Goal: Connect with others: Establish contact or relationships with other users

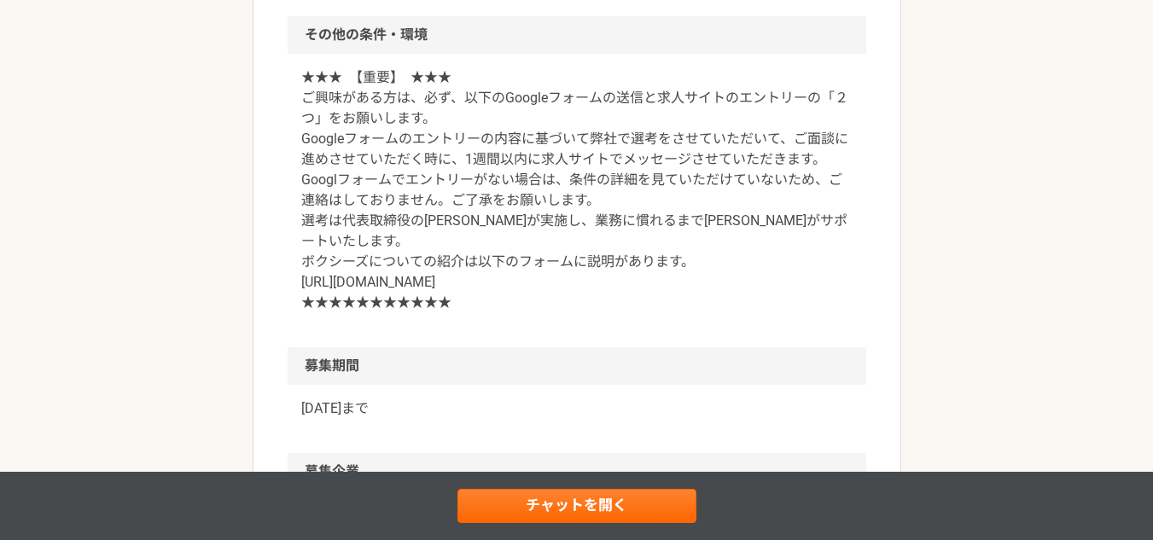
scroll to position [2219, 0]
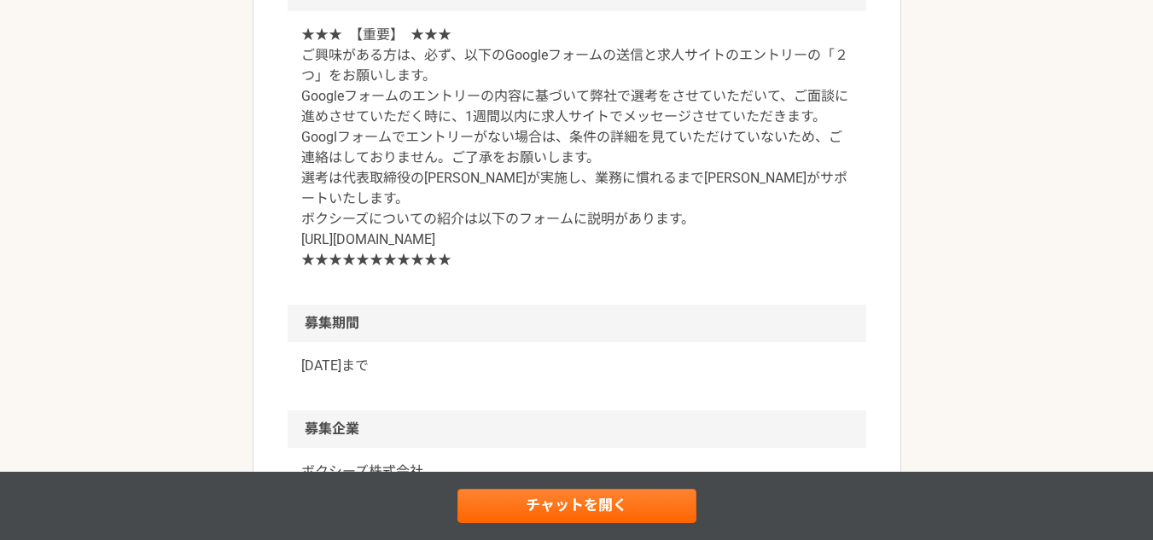
drag, startPoint x: 354, startPoint y: 130, endPoint x: 504, endPoint y: 138, distance: 150.5
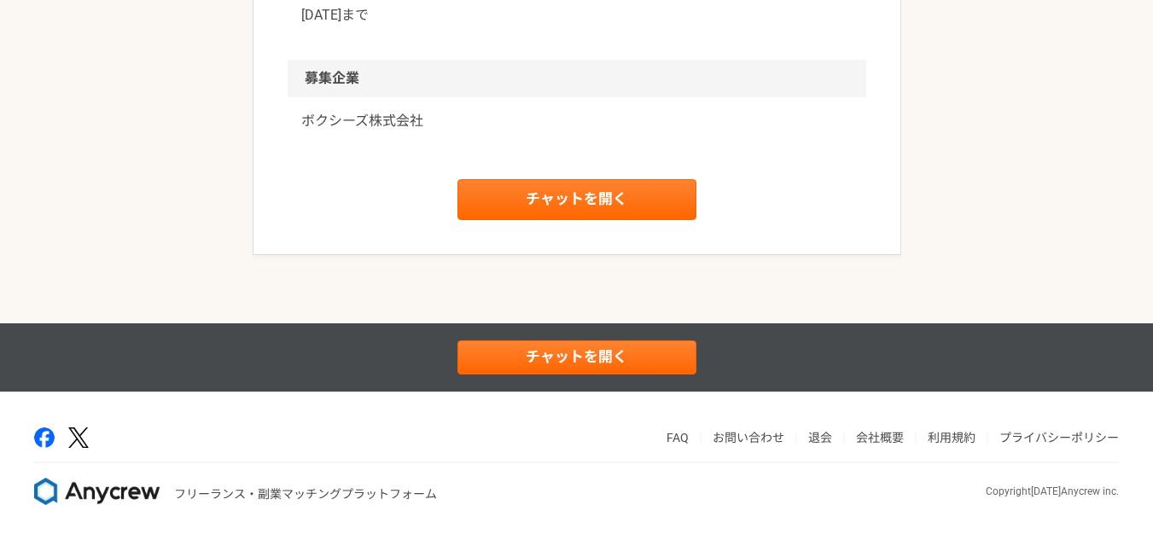
scroll to position [2707, 0]
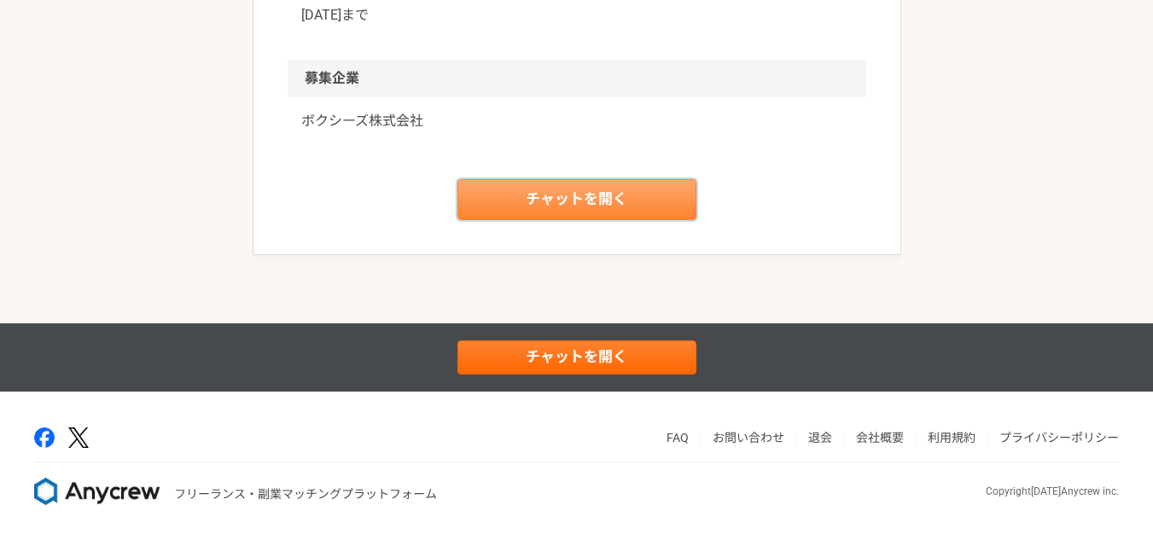
click at [545, 220] on link "チャットを開く" at bounding box center [577, 199] width 239 height 41
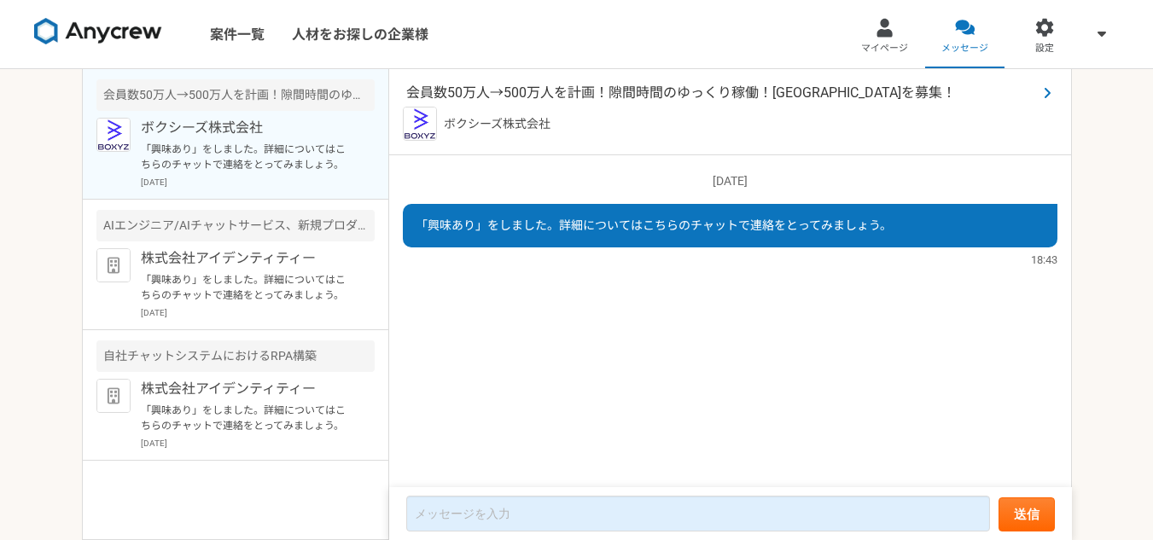
click at [679, 93] on span "会員数50万人→500万人を計画！隙間時間のゆっくり稼働！[GEOGRAPHIC_DATA]を募集！" at bounding box center [721, 93] width 631 height 20
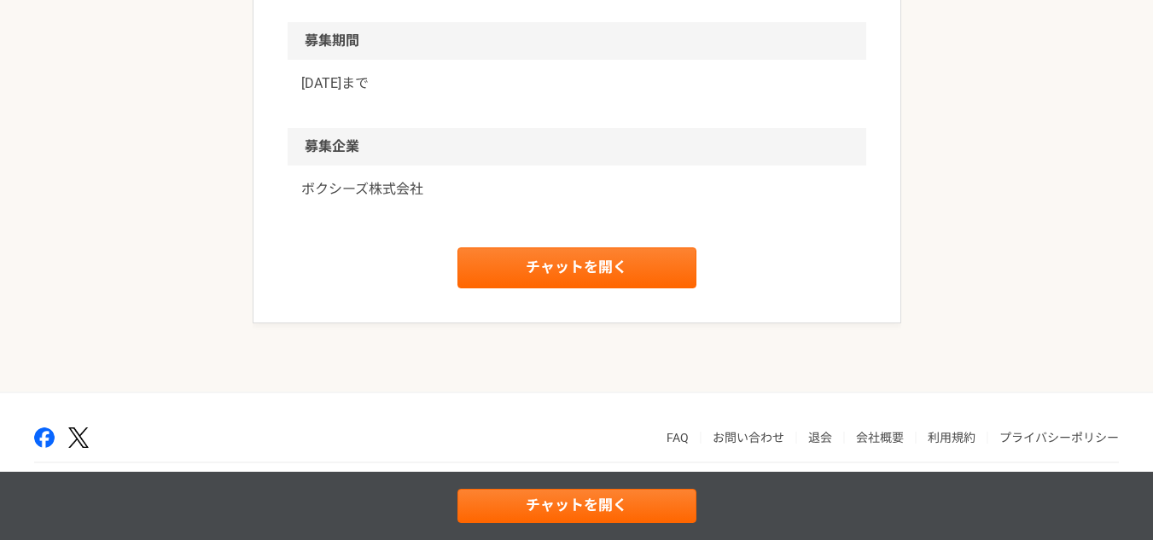
scroll to position [2707, 0]
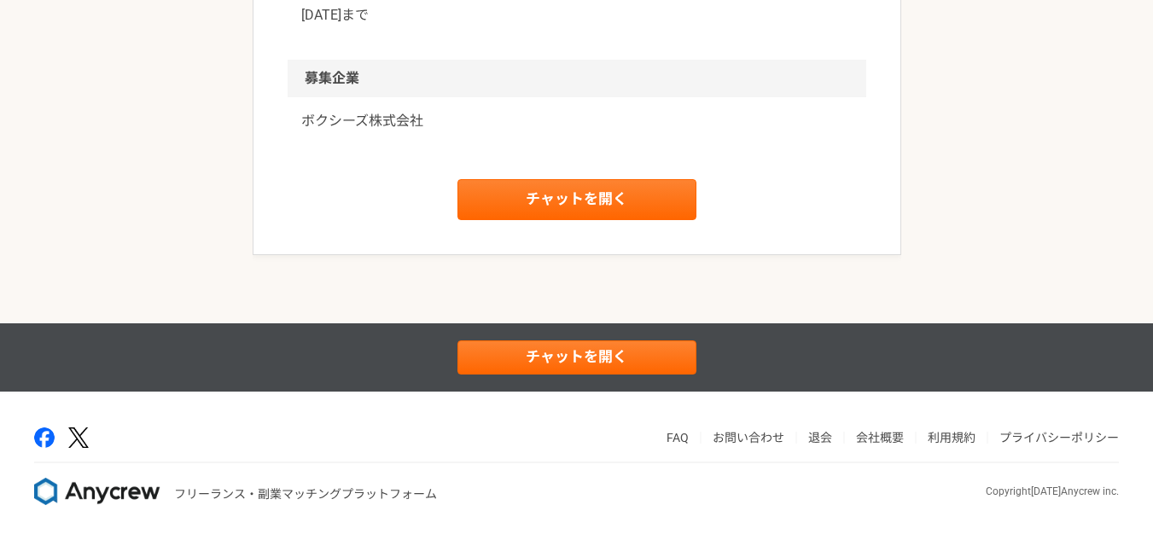
click at [312, 131] on p "ボクシーズ株式会社" at bounding box center [576, 121] width 551 height 20
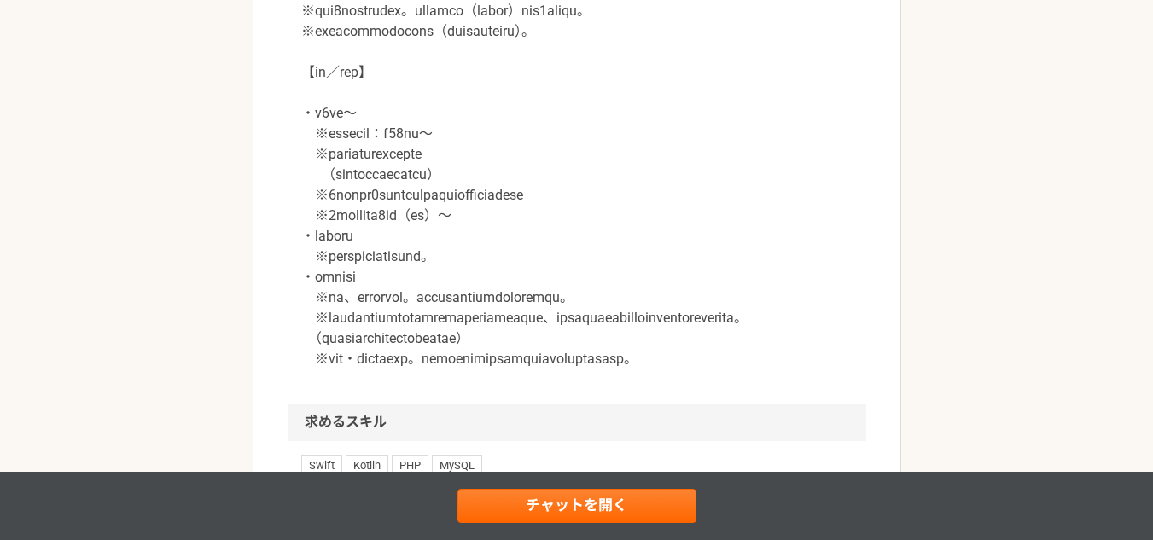
scroll to position [1597, 0]
